Goal: Participate in discussion: Engage in conversation with other users on a specific topic

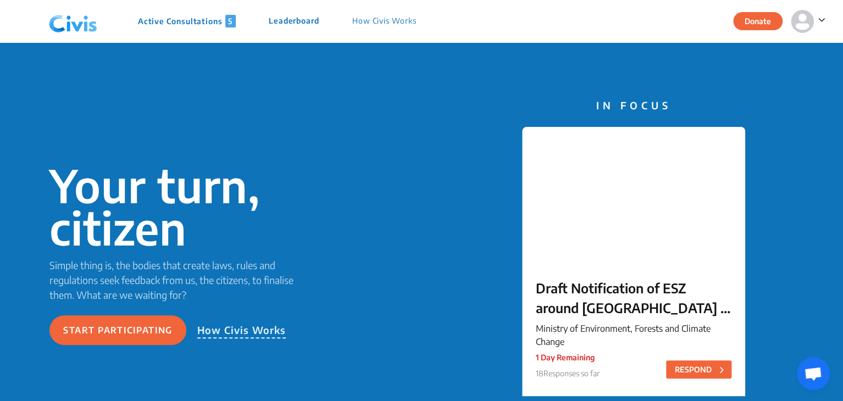
click at [184, 23] on p "Active Consultations 5" at bounding box center [187, 21] width 98 height 13
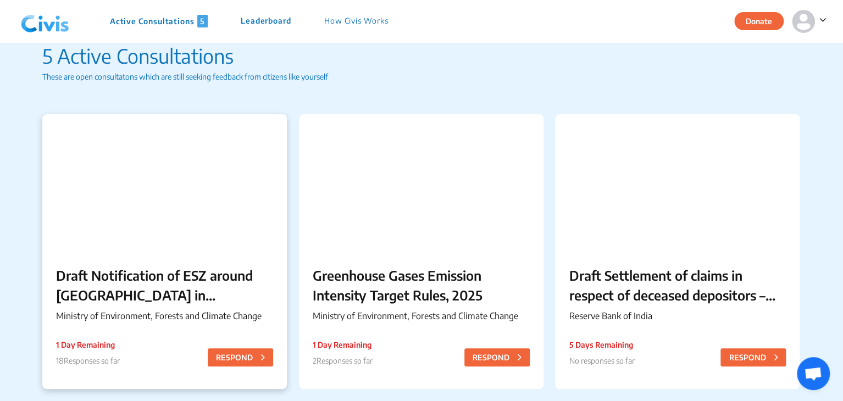
scroll to position [13, 0]
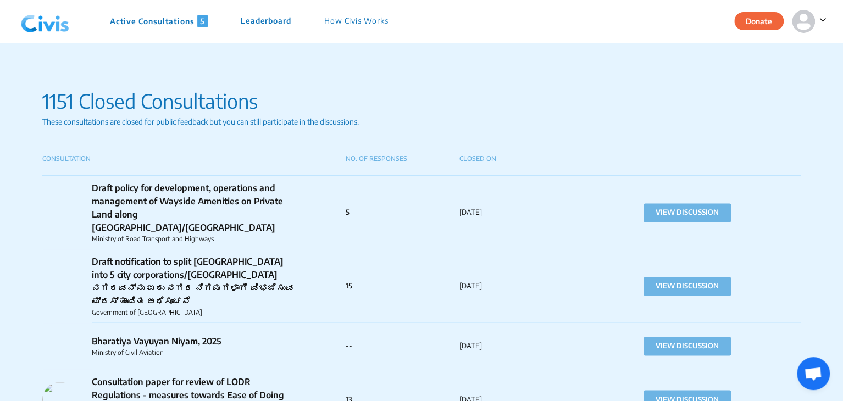
scroll to position [687, 0]
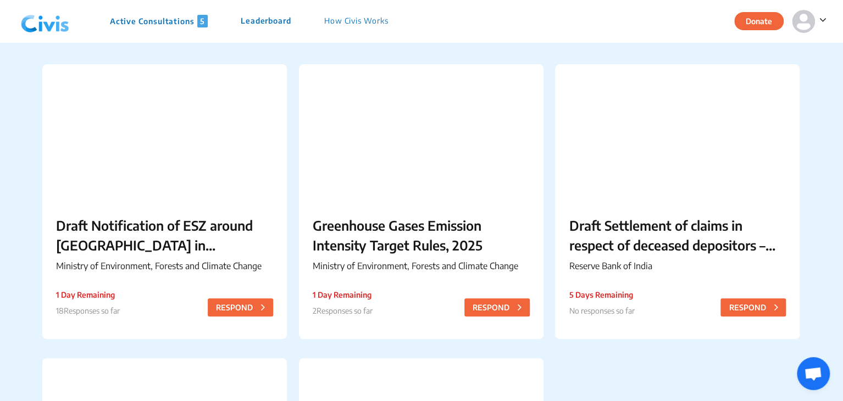
scroll to position [76, 0]
